Goal: Task Accomplishment & Management: Use online tool/utility

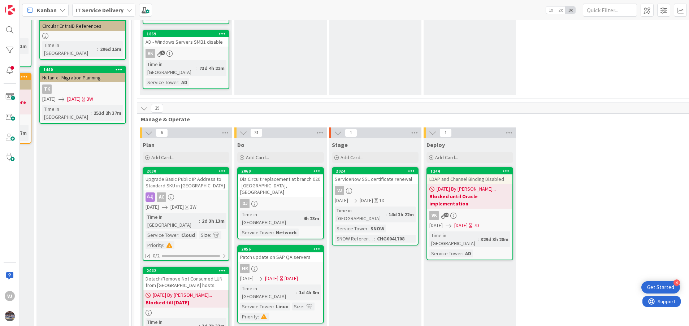
scroll to position [143, 367]
click at [365, 168] on div "2024" at bounding box center [377, 170] width 82 height 5
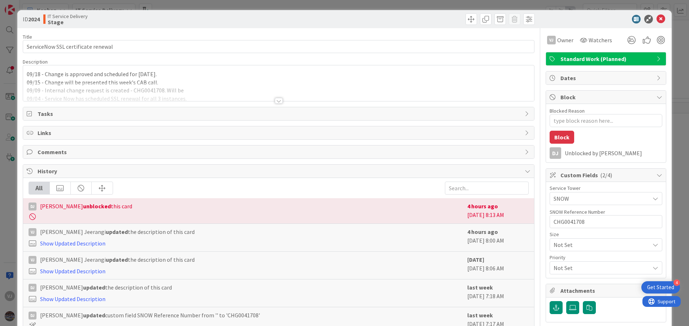
type textarea "x"
click at [275, 100] on div at bounding box center [279, 101] width 8 height 6
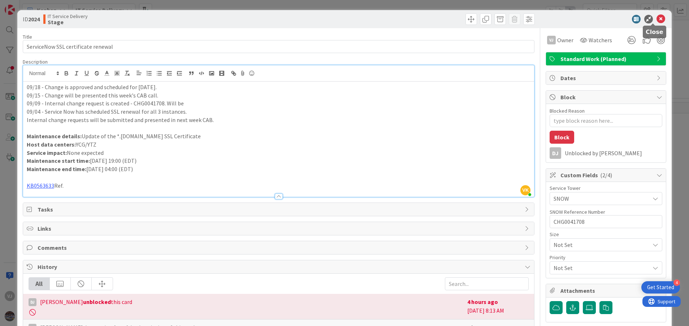
click at [656, 20] on icon at bounding box center [660, 19] width 9 height 9
